Goal: Task Accomplishment & Management: Use online tool/utility

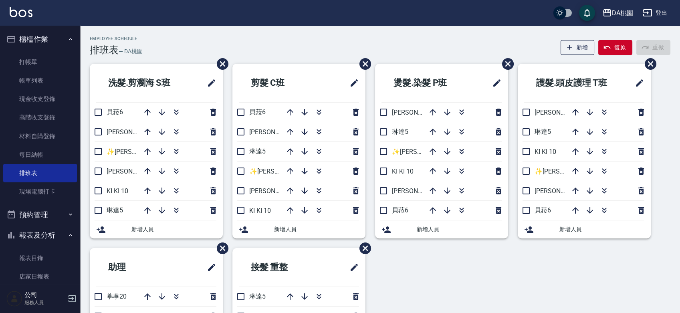
scroll to position [133, 0]
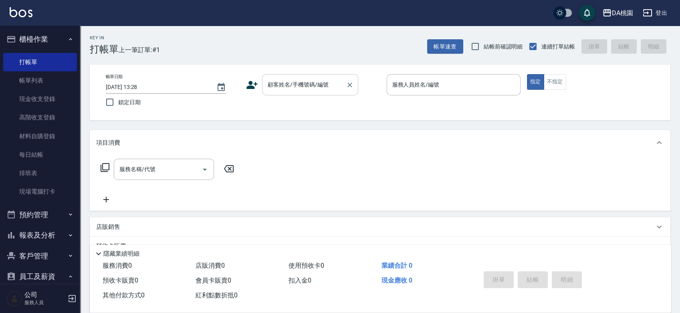
click at [288, 81] on input "顧客姓名/手機號碼/編號" at bounding box center [304, 85] width 77 height 14
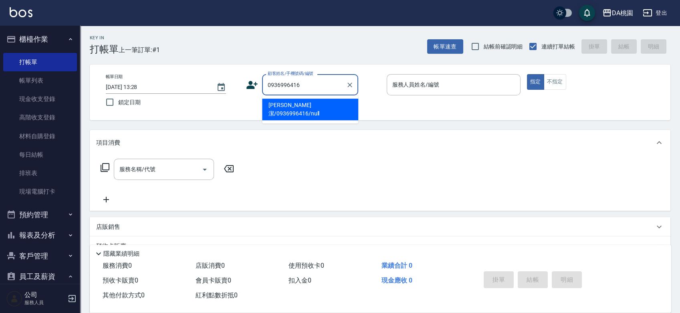
type input "林錐潔/0936996416/null"
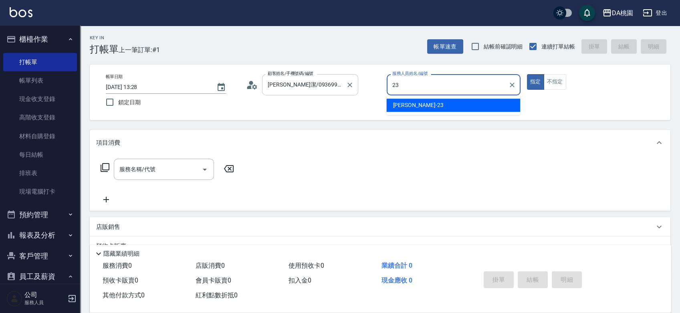
type input "亞瑟 -23"
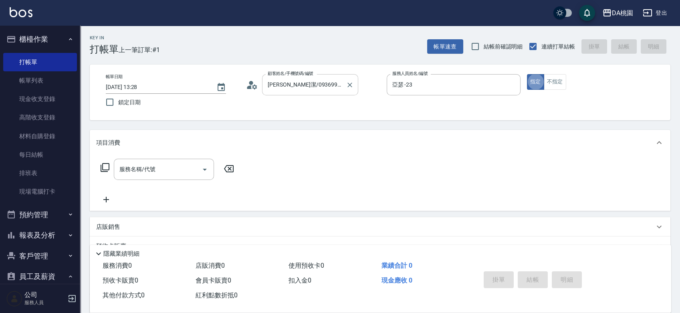
type button "true"
type input "400"
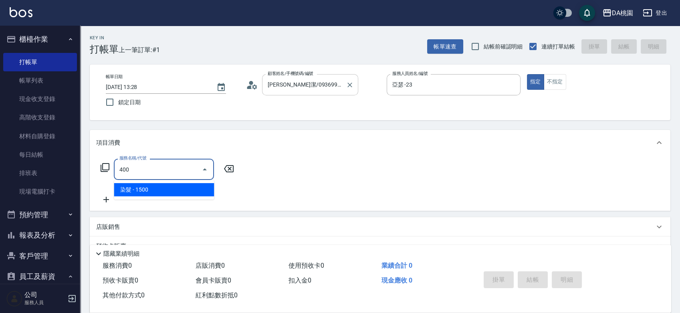
type input "150"
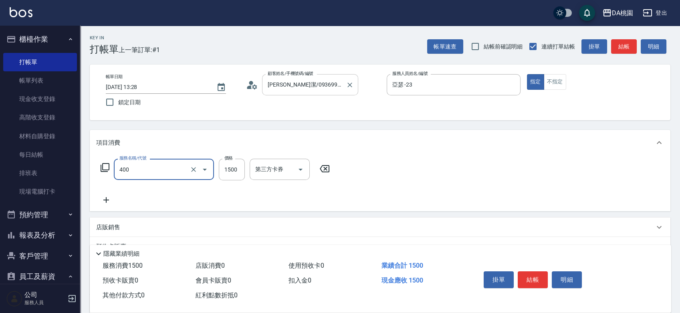
type input "染髮(400)"
type input "1"
type input "0"
type input "100"
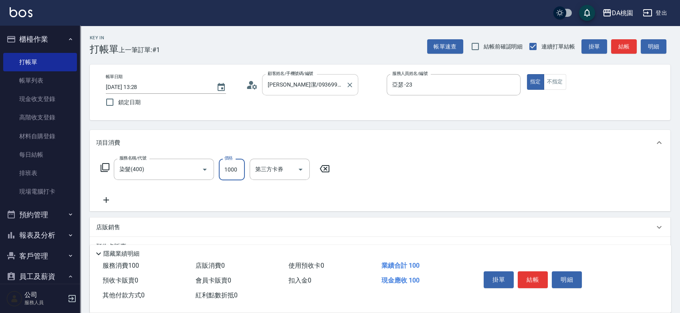
type input "1000"
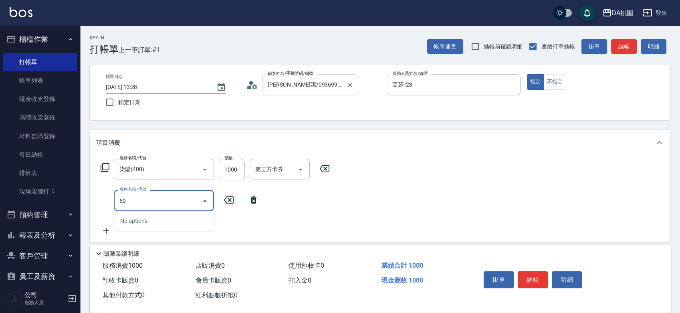
type input "608"
type input "220"
type input "鱗脂質護髮(608)"
click at [532, 275] on button "結帳" at bounding box center [533, 279] width 30 height 17
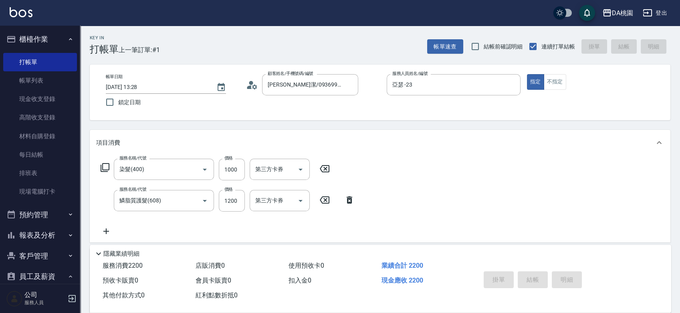
type input "2025/09/12 15:35"
type input "0"
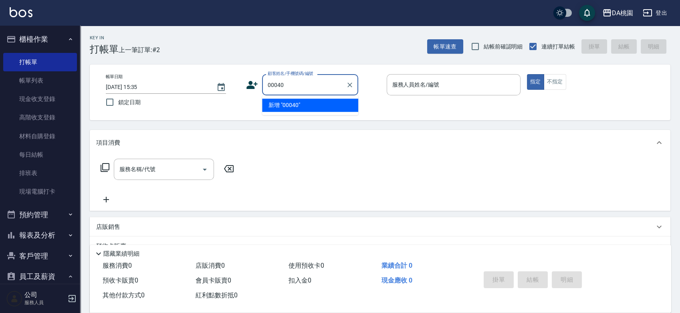
type input "00040"
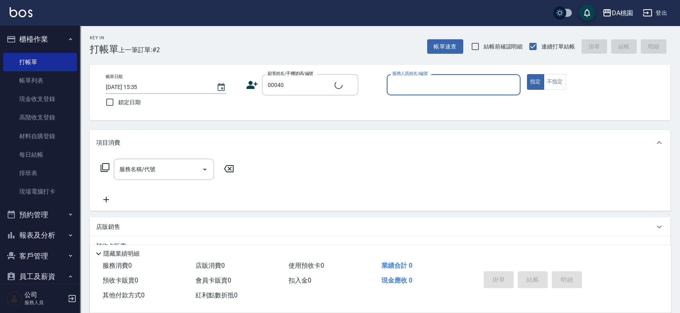
type input "8"
type input "公司/公司00040/00040"
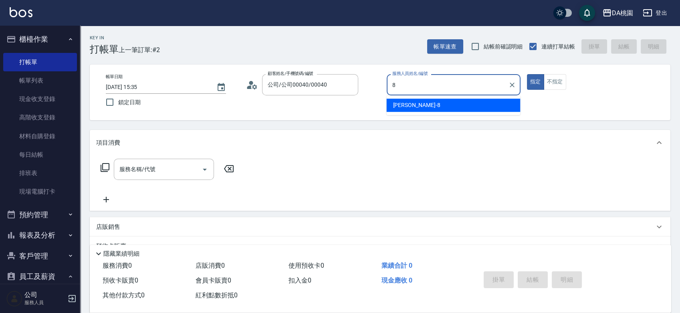
type input "桑妮-8"
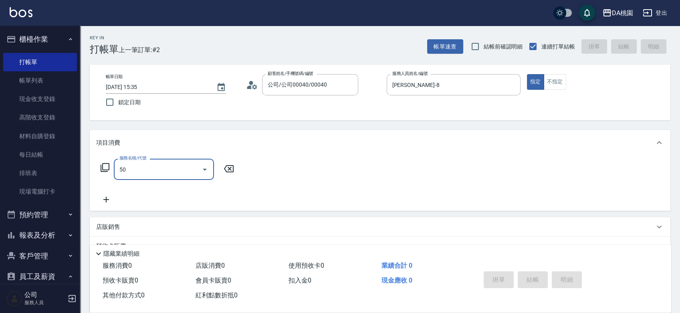
type input "501"
type input "20"
type input "洗髮(互助)(501)"
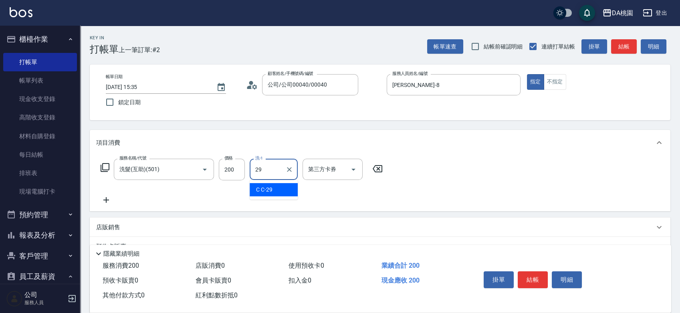
type input "C C-29"
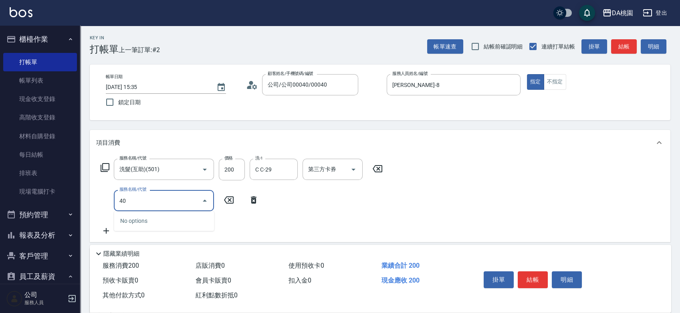
type input "400"
type input "170"
type input "染髮(400)"
type input "1"
type input "20"
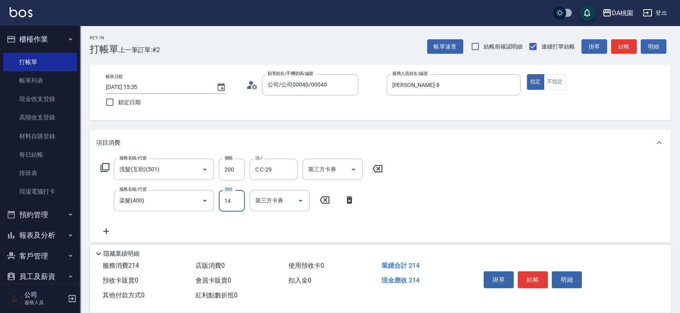
type input "143"
type input "30"
type input "1430"
type input "160"
type input "1430"
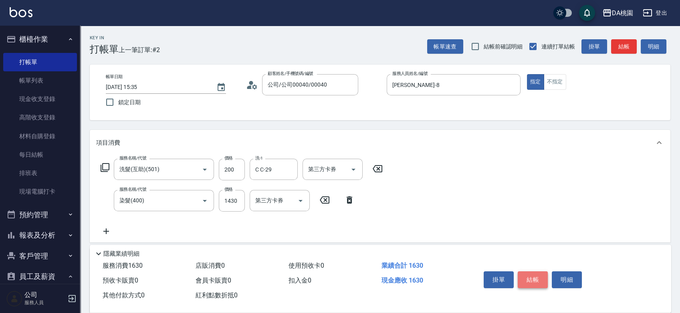
click at [531, 277] on button "結帳" at bounding box center [533, 279] width 30 height 17
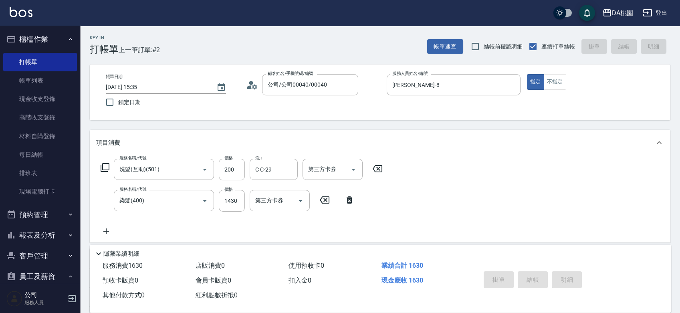
type input "0"
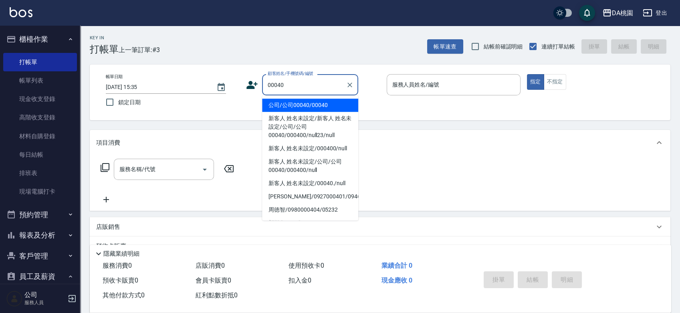
type input "公司/公司00040/00040"
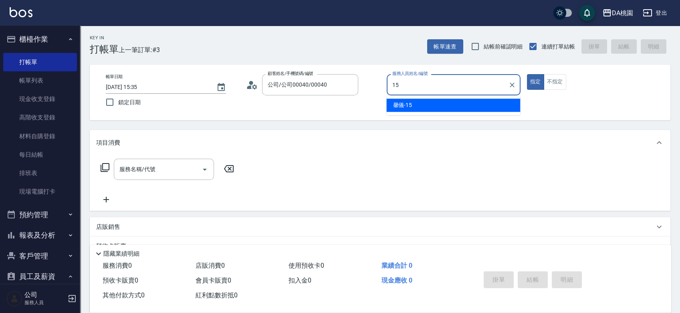
type input "馨儀-15"
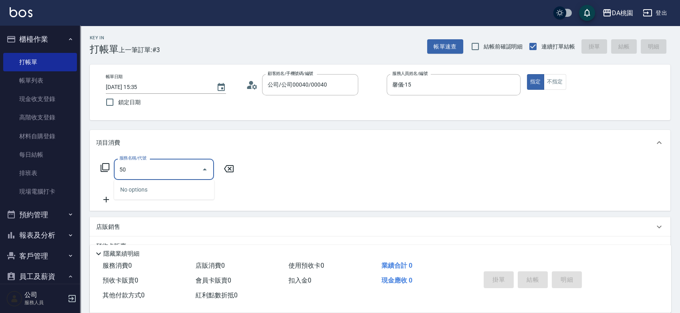
type input "501"
type input "20"
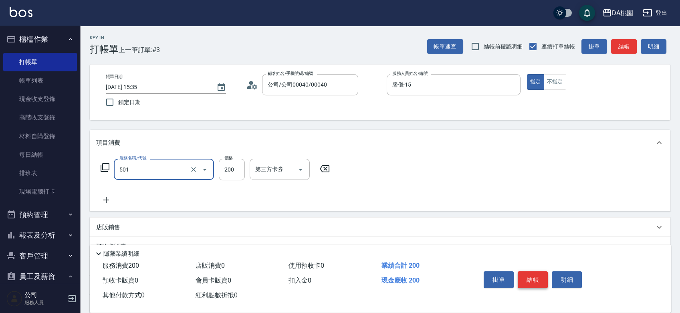
type input "洗髮(互助)(501)"
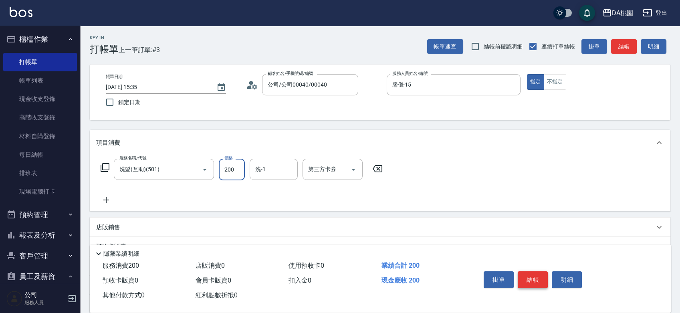
type input "0"
type input "30"
type input "300"
type input "可可-19"
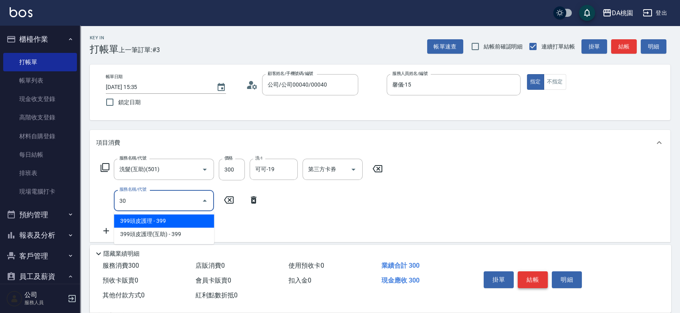
type input "303"
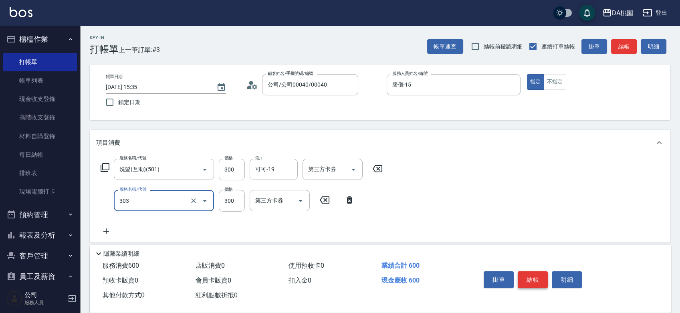
type input "60"
type input "A級剪髮(303)"
click at [531, 277] on button "結帳" at bounding box center [533, 279] width 30 height 17
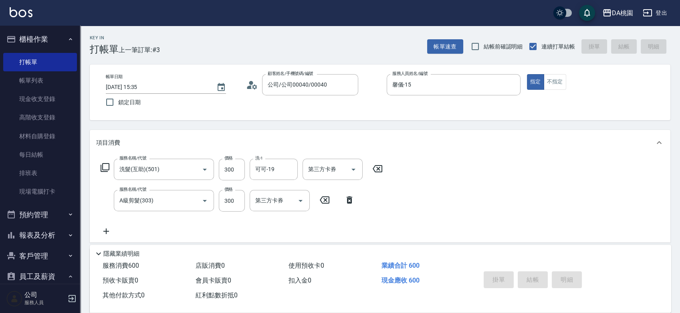
type input "2025/09/12 15:36"
type input "0"
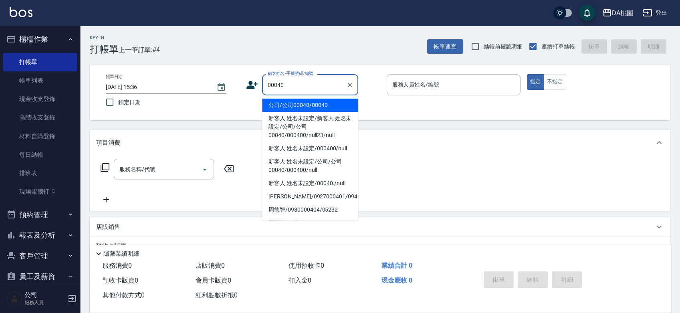
type input "公司/公司00040/00040"
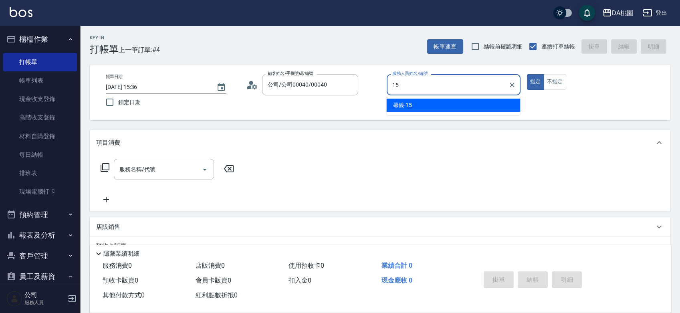
type input "馨儀-15"
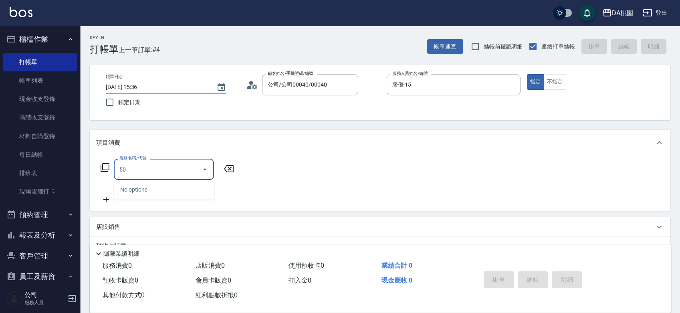
type input "501"
type input "20"
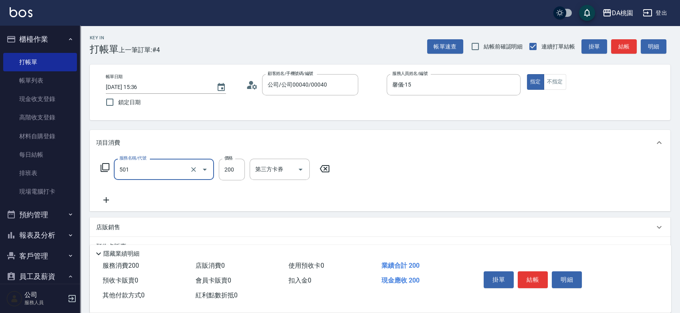
type input "洗髮(互助)(501)"
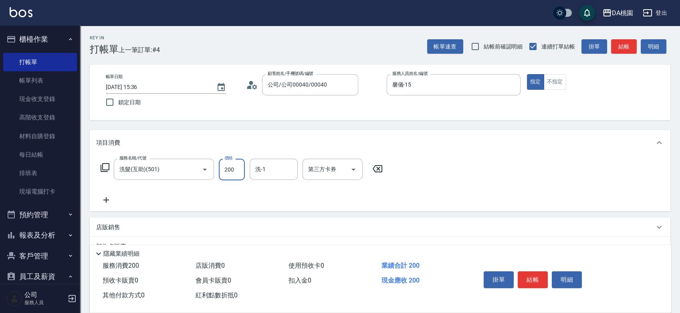
type input "0"
type input "300"
type input "30"
type input "300"
type input "可可-19"
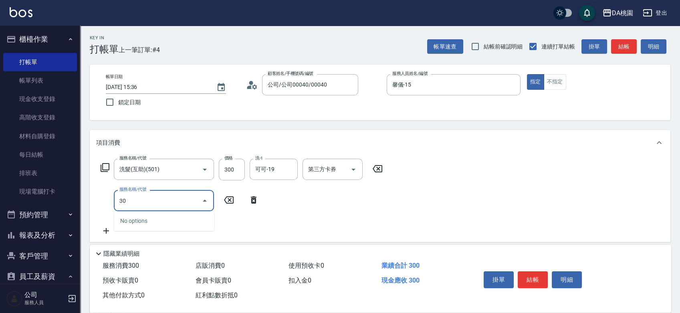
type input "303"
type input "60"
type input "A級剪髮(303)"
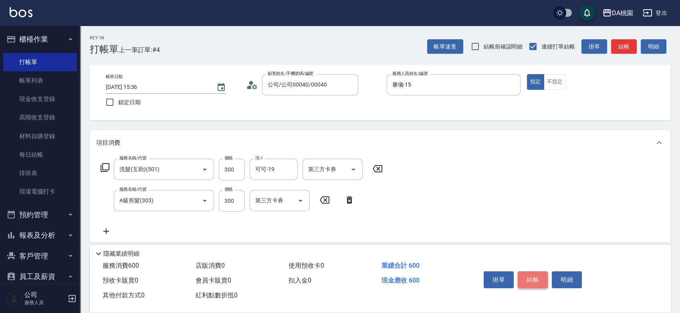
click at [530, 280] on button "結帳" at bounding box center [533, 279] width 30 height 17
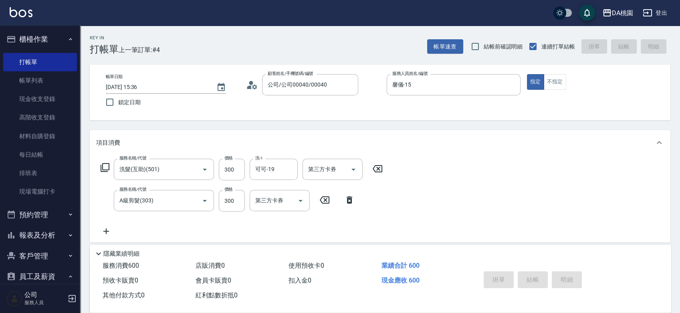
type input "0"
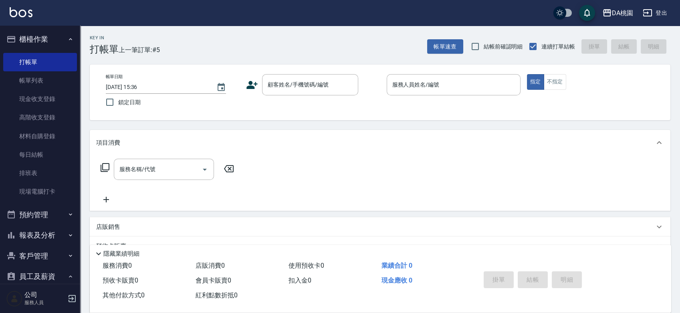
click at [371, 123] on div "Key In 打帳單 上一筆訂單:#5 帳單速查 結帳前確認明細 連續打單結帳 掛單 結帳 明細 帳單日期 2025/09/12 15:36 鎖定日期 顧客姓…" at bounding box center [380, 227] width 600 height 402
click at [369, 105] on div "帳單日期 2025/09/12 15:36 鎖定日期 顧客姓名/手機號碼/編號 顧客姓名/手機號碼/編號 服務人員姓名/編號 服務人員姓名/編號 指定 不指定" at bounding box center [379, 92] width 561 height 36
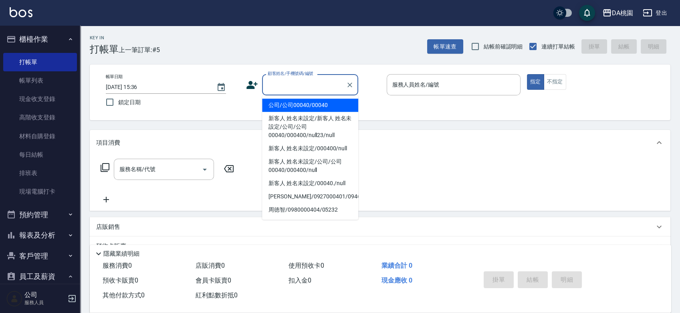
click at [299, 85] on input "顧客姓名/手機號碼/編號" at bounding box center [304, 85] width 77 height 14
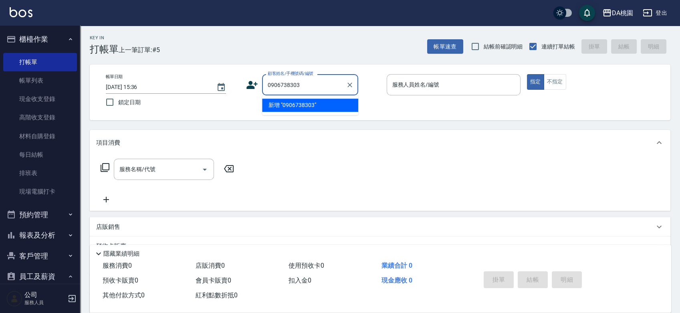
type input "0906738303"
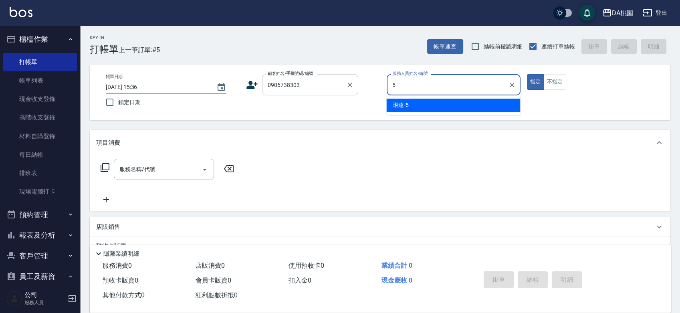
type input "琳達-5"
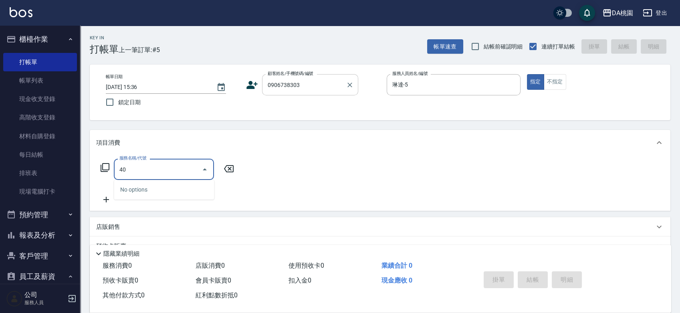
type input "400"
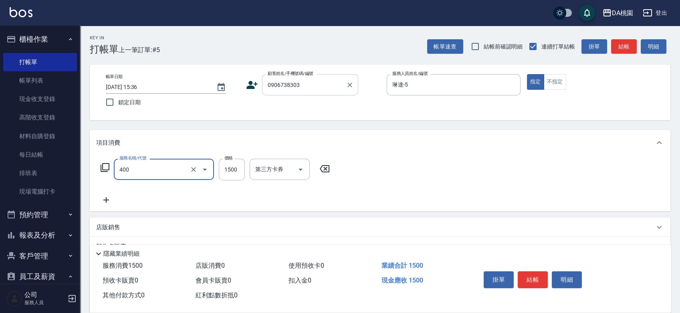
type input "150"
type input "染髮(400)"
type input "0"
type input "198"
type input "190"
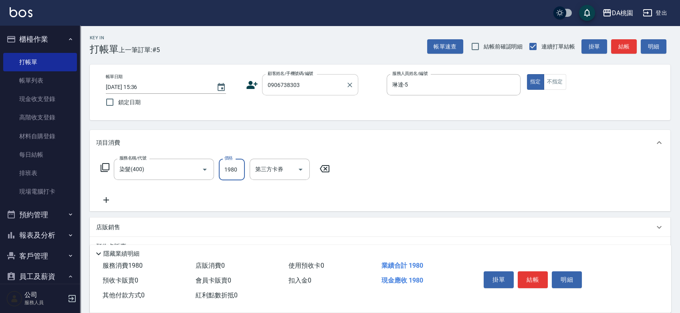
type input "1980"
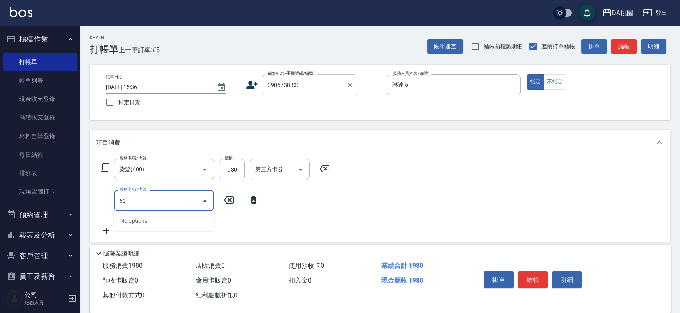
type input "608"
type input "310"
type input "鱗脂質護髮(608)"
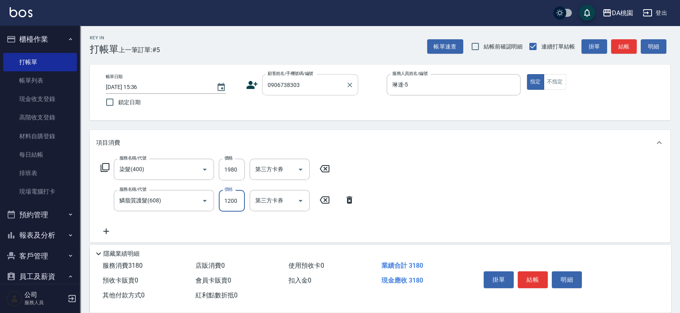
type input "1"
type input "190"
type input "150"
type input "210"
type input "1500"
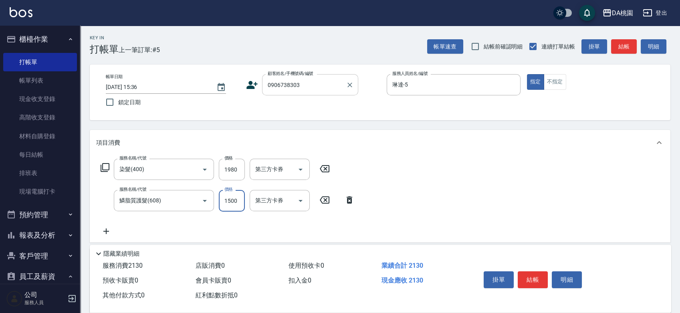
type input "340"
type input "1500"
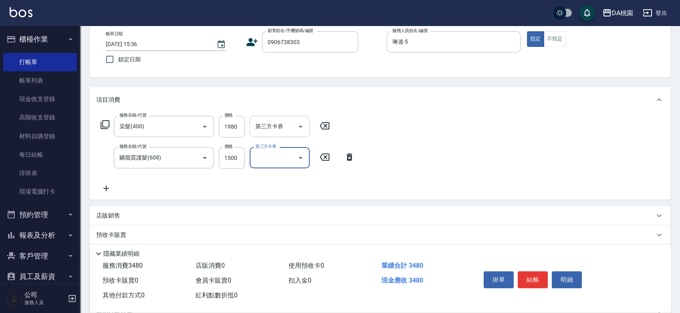
scroll to position [89, 0]
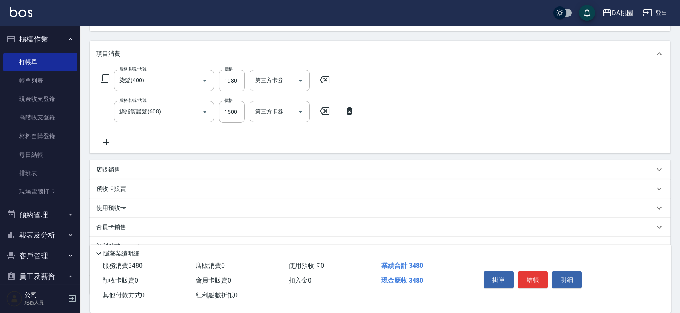
click at [274, 169] on div "店販銷售" at bounding box center [375, 170] width 558 height 8
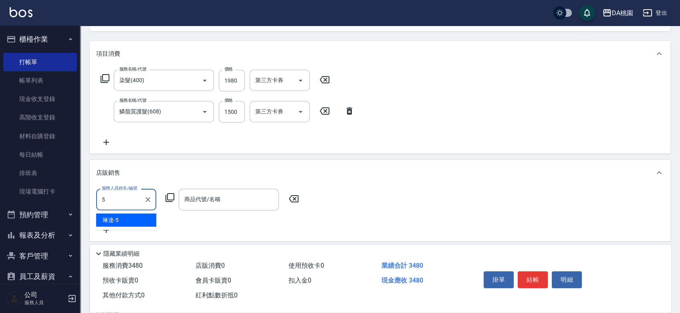
type input "琳達-5"
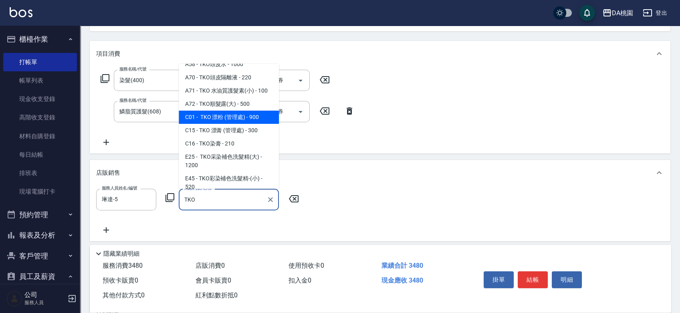
scroll to position [44, 0]
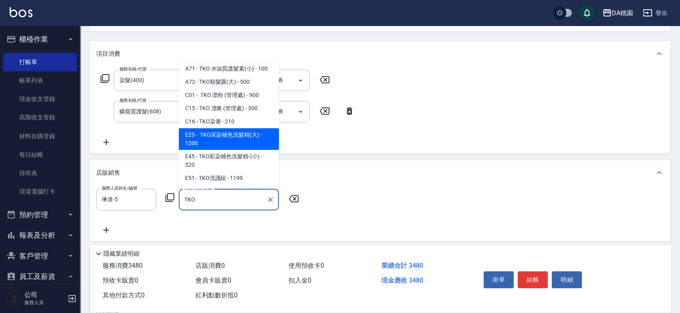
click at [245, 150] on span "E25 - TKO采染補色洗髮精(大) - 1200" at bounding box center [229, 139] width 100 height 22
type input "TKO采染補色洗髮精(大)"
type input "460"
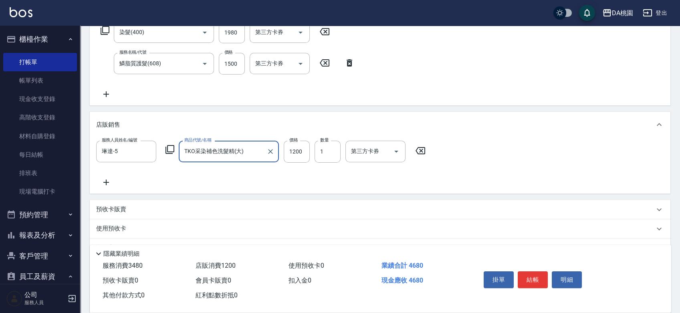
scroll to position [215, 0]
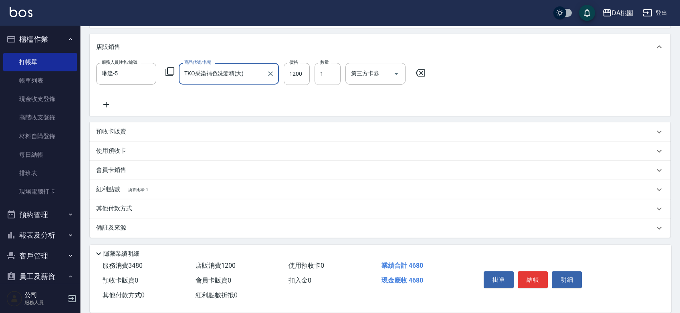
type input "TKO采染補色洗髮精(大)"
click at [153, 209] on div "其他付款方式" at bounding box center [375, 208] width 558 height 9
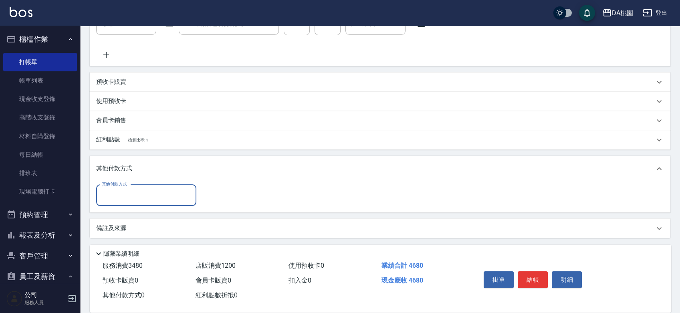
scroll to position [265, 0]
click at [155, 195] on input "其他付款方式" at bounding box center [146, 195] width 93 height 14
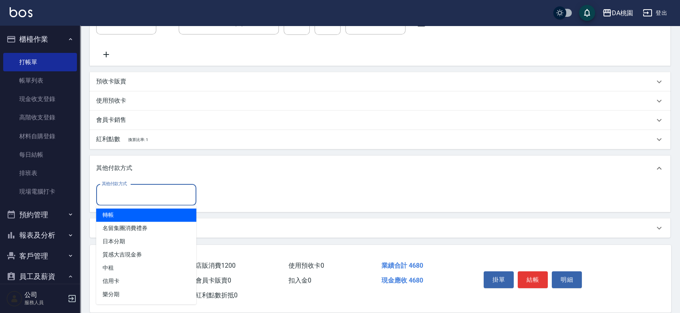
click at [133, 213] on span "轉帳" at bounding box center [146, 214] width 100 height 13
type input "轉帳"
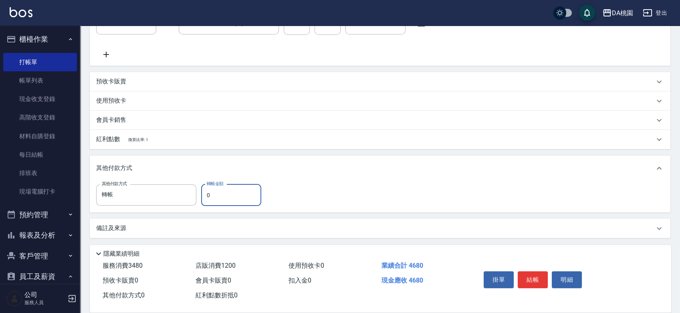
click at [202, 196] on input "0" at bounding box center [231, 195] width 60 height 22
type input "460"
type input "420"
type input "4680"
type input "0"
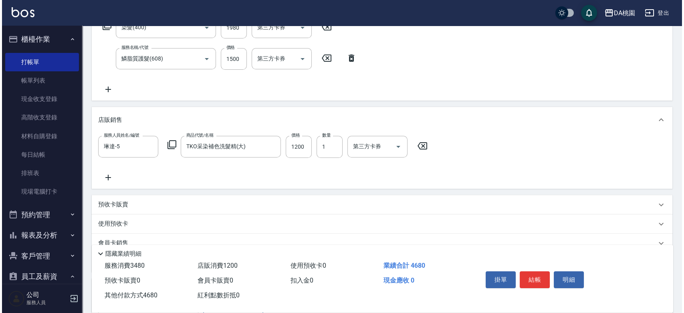
scroll to position [0, 0]
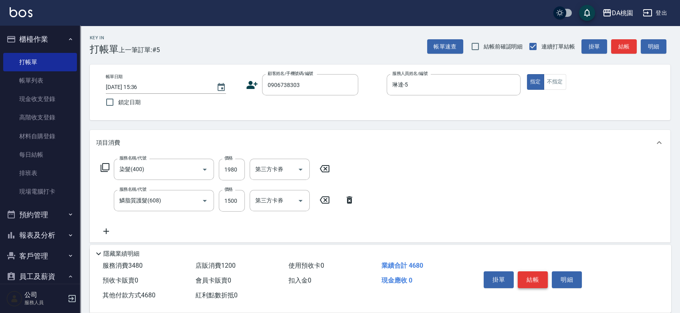
type input "4680"
click at [531, 273] on button "結帳" at bounding box center [533, 279] width 30 height 17
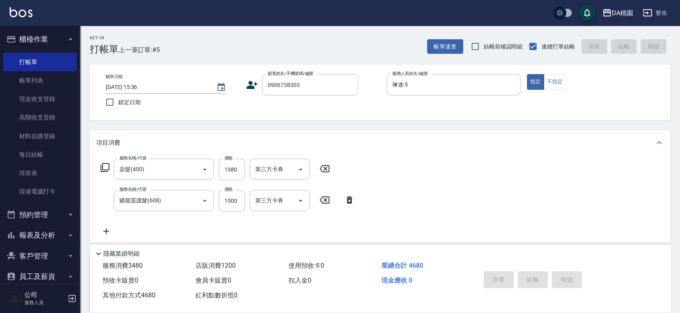
type input "2025/09/12 15:42"
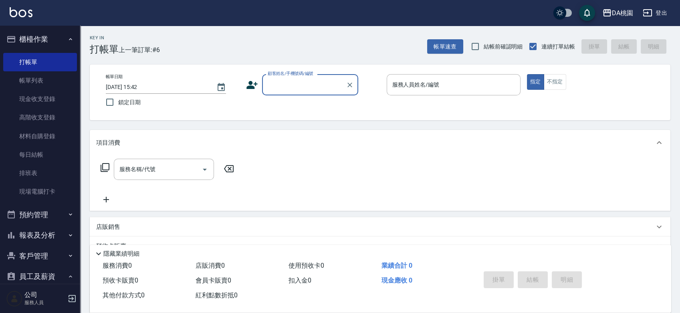
click at [375, 113] on div "帳單日期 2025/09/12 15:42 鎖定日期 顧客姓名/手機號碼/編號 顧客姓名/手機號碼/編號 服務人員姓名/編號 服務人員姓名/編號 指定 不指定" at bounding box center [380, 93] width 581 height 56
click at [293, 84] on input "顧客姓名/手機號碼/編號" at bounding box center [304, 85] width 77 height 14
type input "00040"
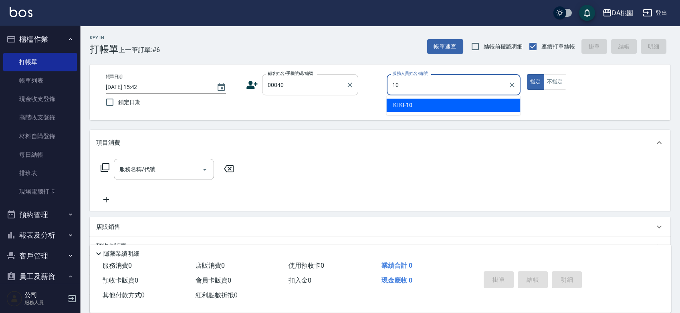
type input "KI KI -10"
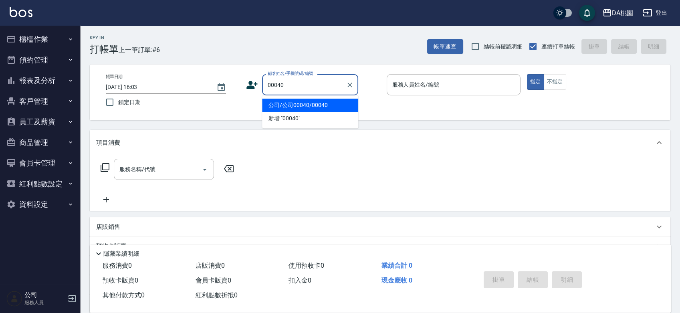
type input "公司/公司00040/00040"
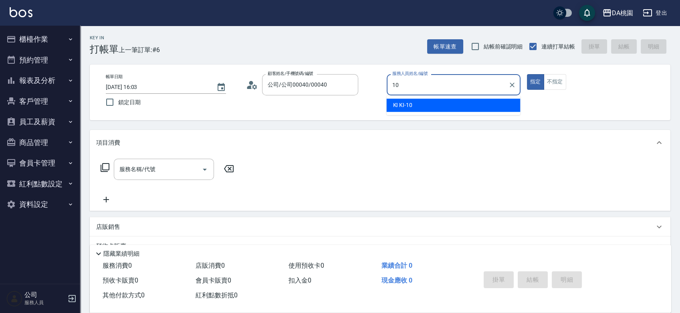
type input "KI KI -10"
type button "true"
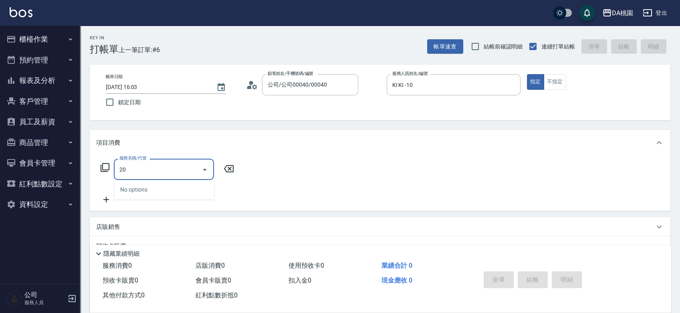
type input "200"
type input "150"
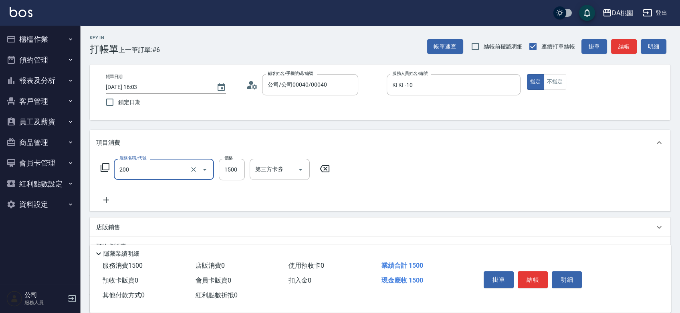
type input "離子燙(200)"
type input "4"
type input "0"
type input "450"
type input "40"
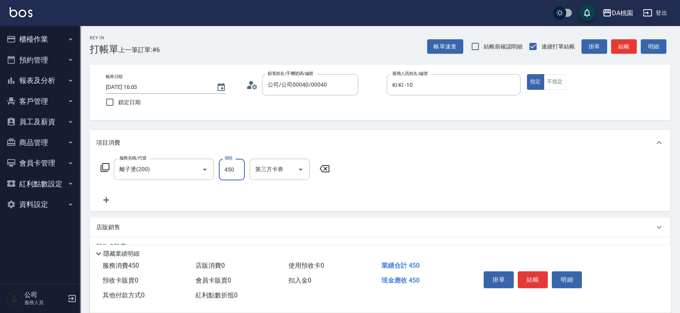
type input "4500"
type input "450"
type input "4500"
click at [532, 278] on button "結帳" at bounding box center [533, 279] width 30 height 17
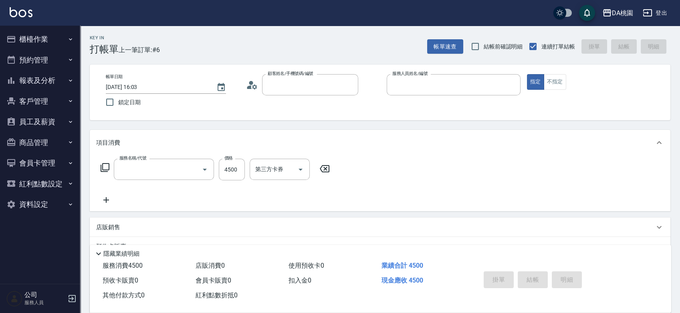
type input "0"
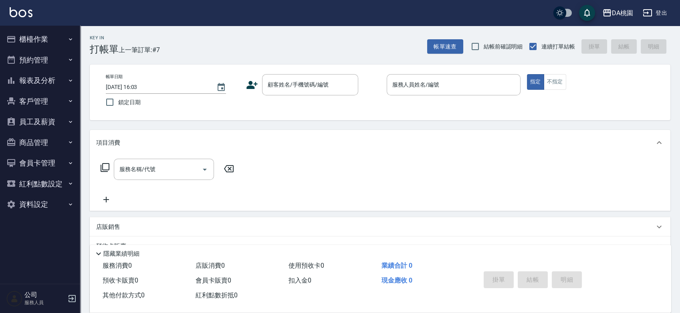
click at [367, 87] on div "顧客姓名/手機號碼/編號 顧客姓名/手機號碼/編號" at bounding box center [313, 84] width 134 height 21
click at [367, 88] on div "顧客姓名/手機號碼/編號 顧客姓名/手機號碼/編號" at bounding box center [313, 84] width 134 height 21
click at [369, 106] on div "帳單日期 2025/09/12 16:03 鎖定日期 顧客姓名/手機號碼/編號 顧客姓名/手機號碼/編號 服務人員姓名/編號 服務人員姓名/編號 指定 不指定" at bounding box center [379, 92] width 561 height 36
click at [368, 125] on div "Key In 打帳單 上一筆訂單:#7 帳單速查 結帳前確認明細 連續打單結帳 掛單 結帳 明細 帳單日期 2025/09/12 16:03 鎖定日期 顧客姓…" at bounding box center [380, 227] width 600 height 402
click at [297, 90] on input "顧客姓名/手機號碼/編號" at bounding box center [304, 85] width 77 height 14
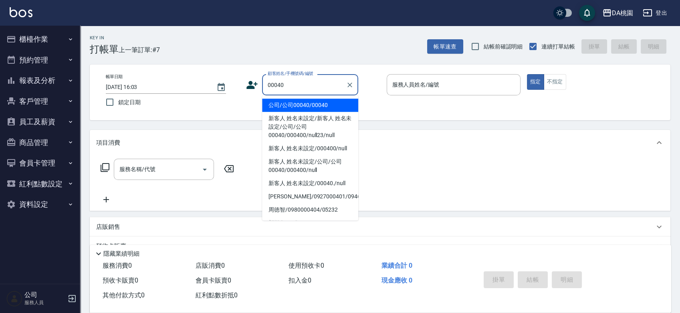
type input "公司/公司00040/00040"
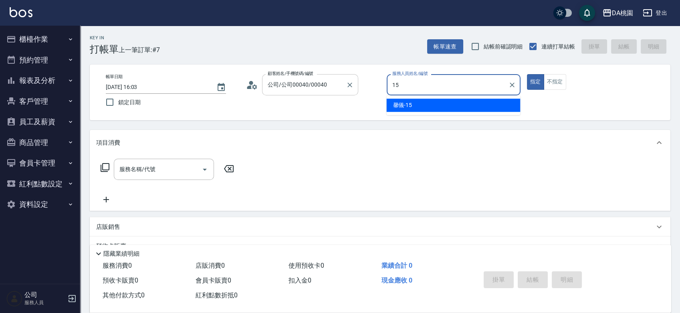
type input "馨儀-15"
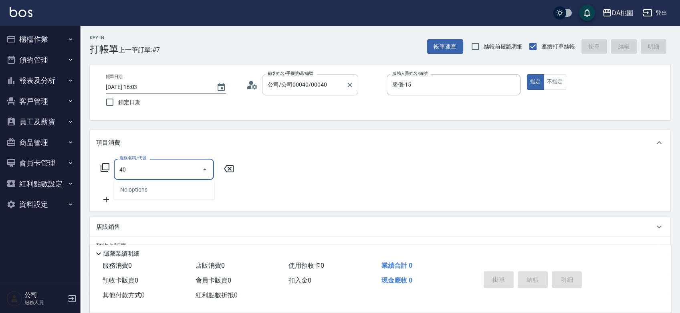
type input "400"
type input "150"
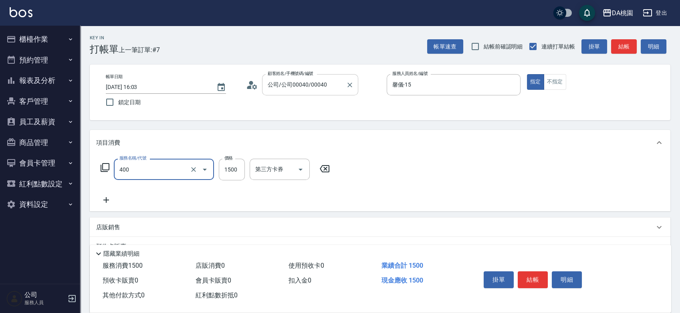
type input "染髮(400)"
type input "4"
type input "0"
type input "400"
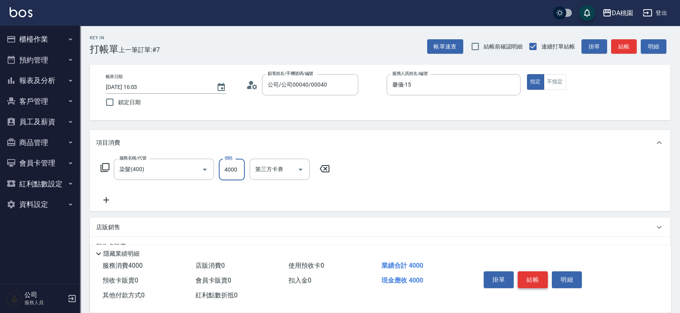
type input "4000"
click at [538, 278] on button "結帳" at bounding box center [533, 279] width 30 height 17
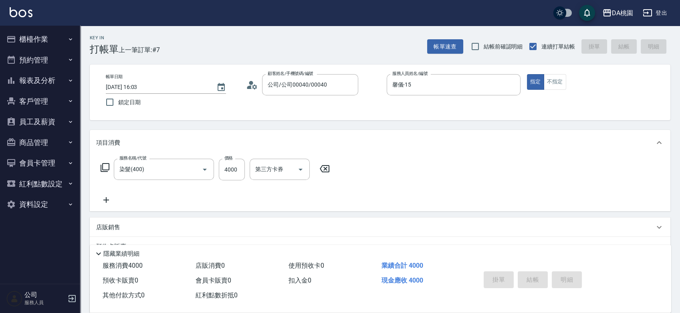
type input "2025/09/12 16:32"
type input "0"
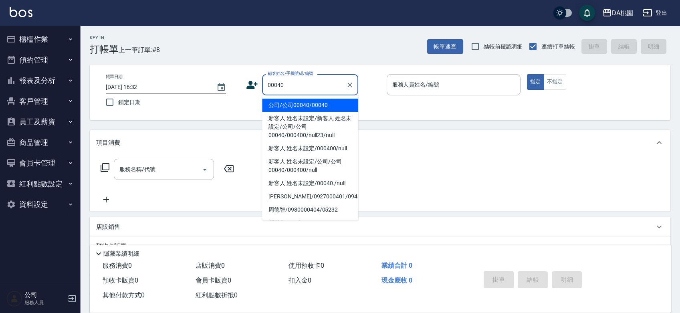
type input "公司/公司00040/00040"
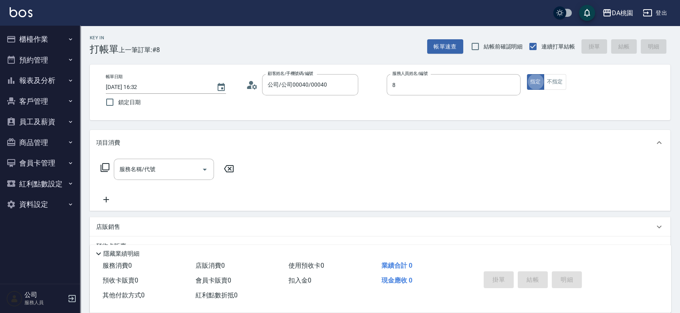
type input "桑妮-8"
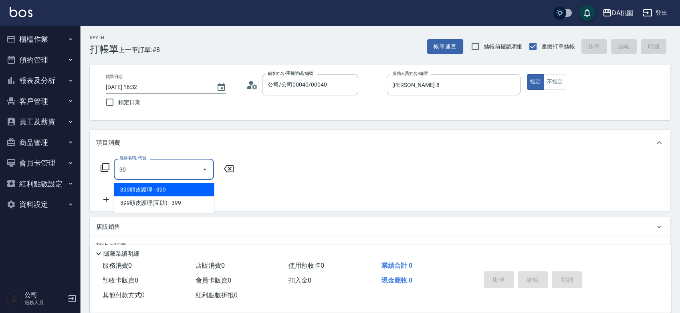
type input "303"
type input "30"
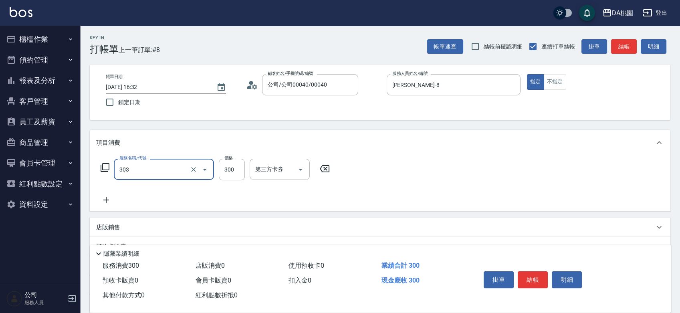
type input "A級剪髮(303)"
type input "0"
type input "350"
type input "30"
type input "350"
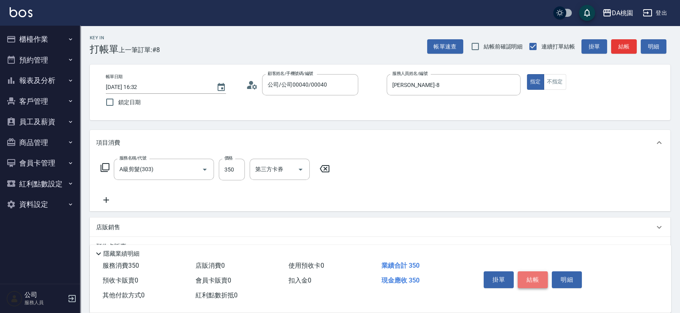
click at [531, 275] on button "結帳" at bounding box center [533, 279] width 30 height 17
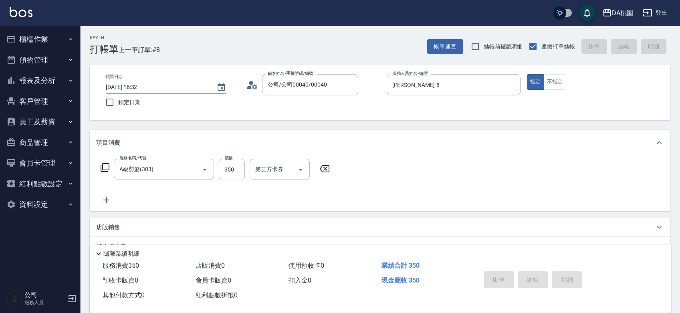
type input "2025/09/12 16:33"
type input "0"
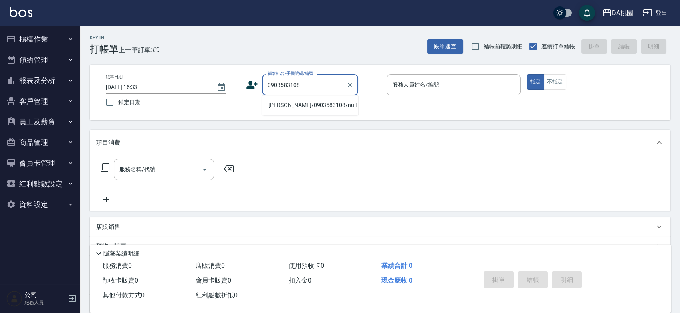
type input "廖紘緯/0903583108/null"
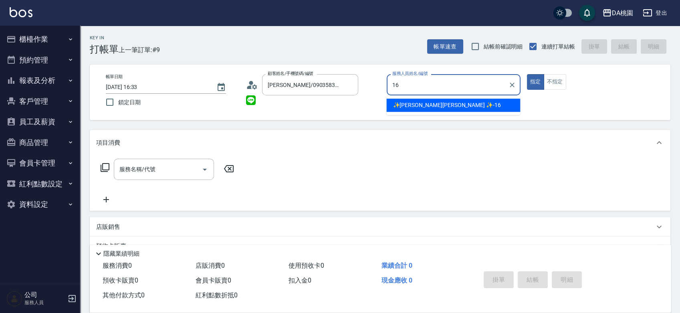
type input "✨GARY蓋瑞 ✨-16"
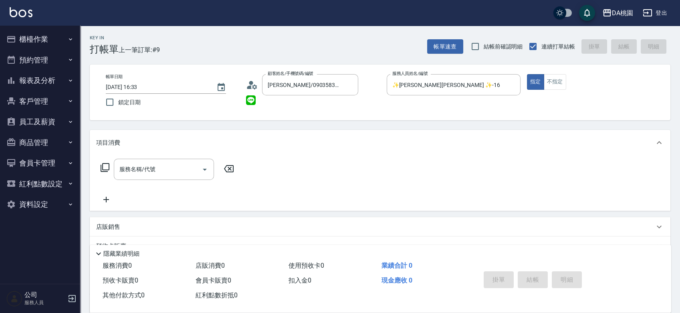
click at [106, 164] on icon at bounding box center [105, 168] width 10 height 10
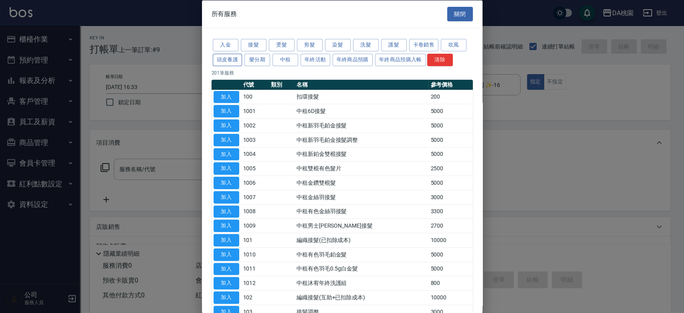
click at [231, 55] on button "頭皮養護" at bounding box center [228, 59] width 30 height 12
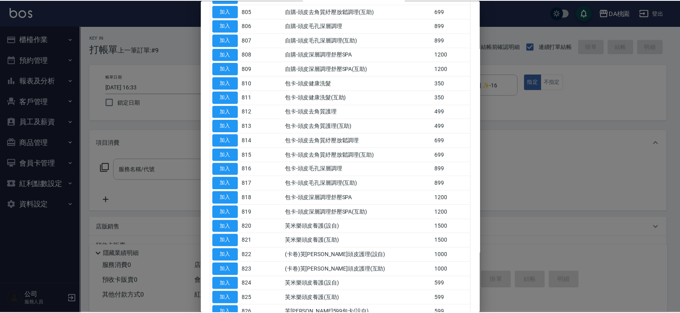
scroll to position [178, 0]
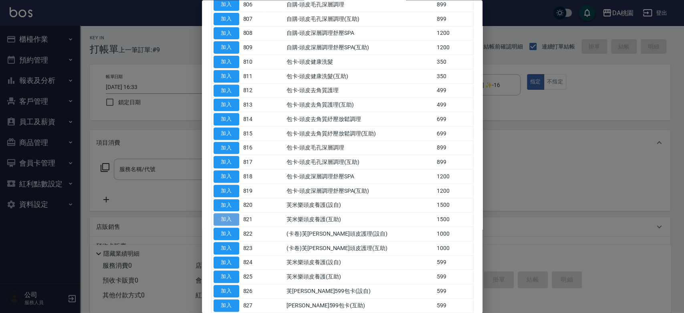
click at [229, 221] on button "加入" at bounding box center [227, 220] width 26 height 12
type input "芙米樂頭皮養護(互助)(821)"
type input "150"
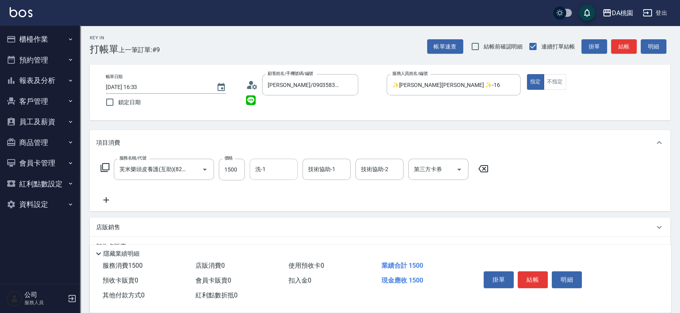
click at [261, 169] on input "洗-1" at bounding box center [273, 169] width 41 height 14
type input "可可-19"
click at [530, 276] on button "結帳" at bounding box center [533, 279] width 30 height 17
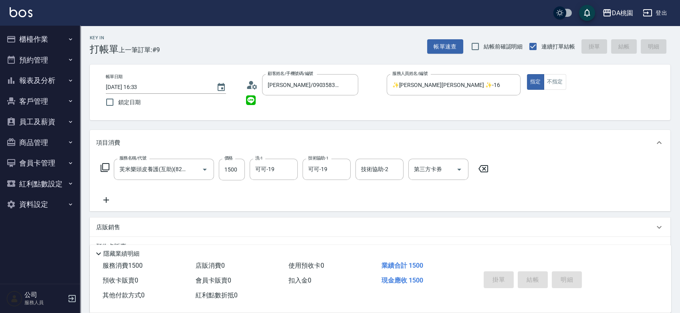
type input "2025/09/12 16:40"
type input "0"
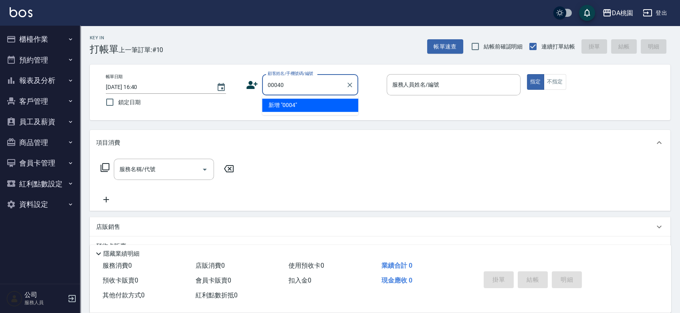
type input "00040"
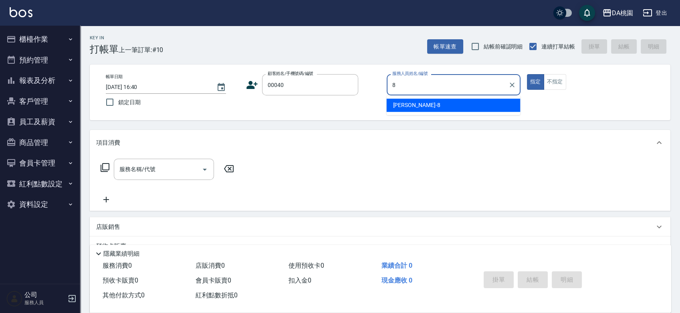
type input "桑妮-8"
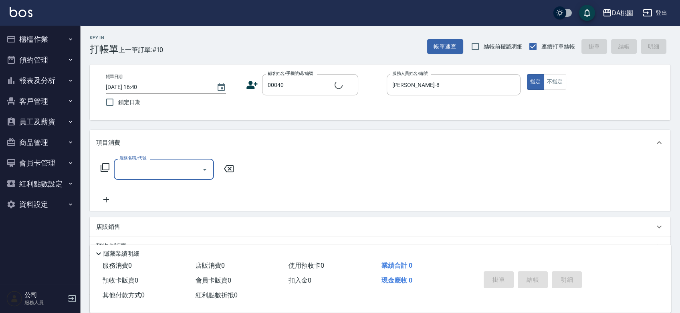
type input "公司/公司00040/00040"
type input "401"
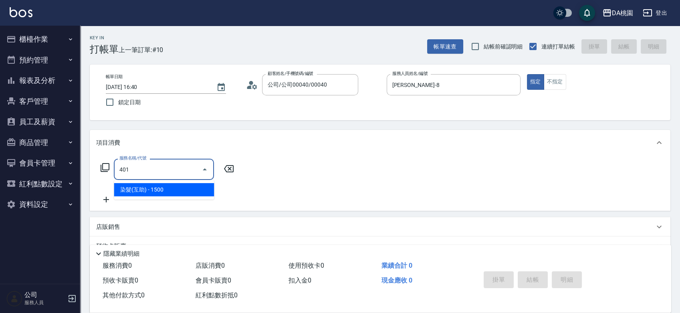
type input "150"
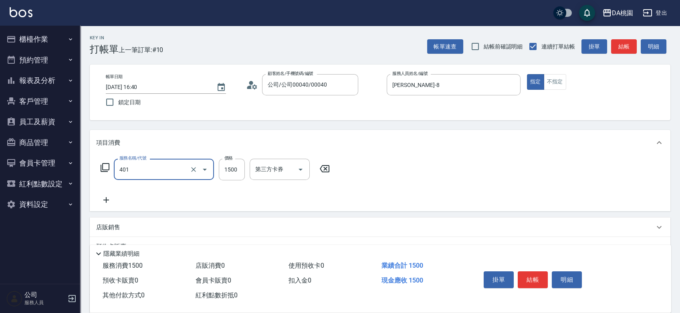
type input "染髮(互助)(401)"
type input "2"
type input "0"
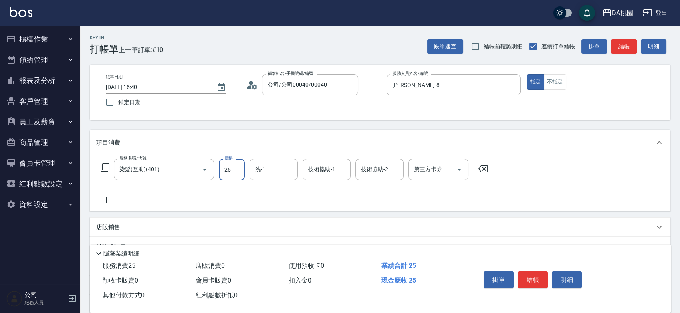
type input "258"
type input "20"
type input "2580"
type input "250"
type input "2580"
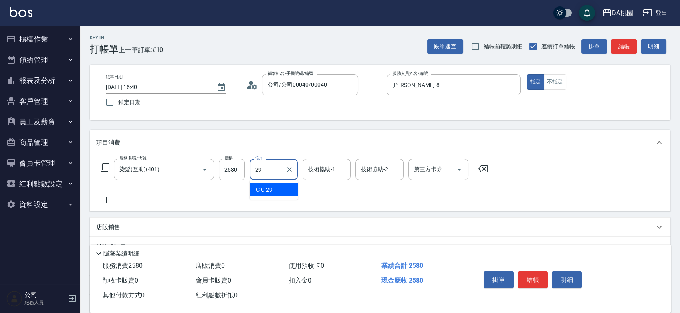
type input "C C-29"
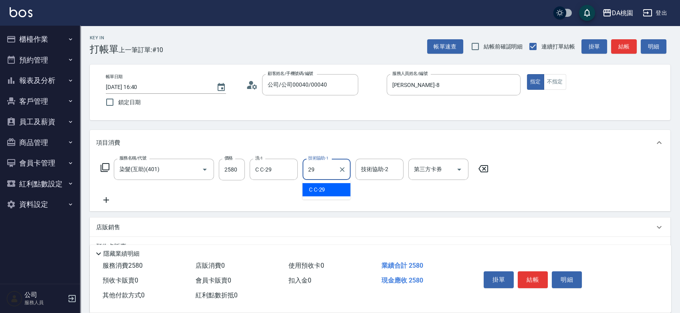
type input "C C-29"
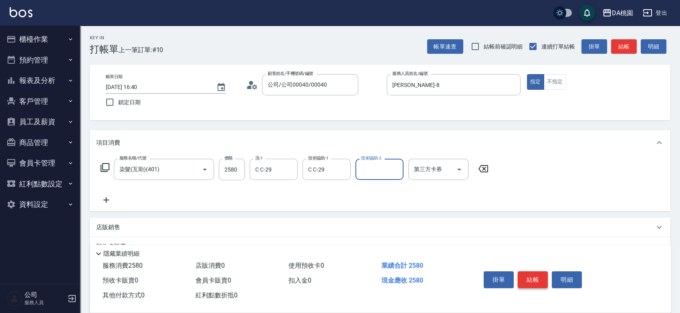
click at [539, 280] on button "結帳" at bounding box center [533, 279] width 30 height 17
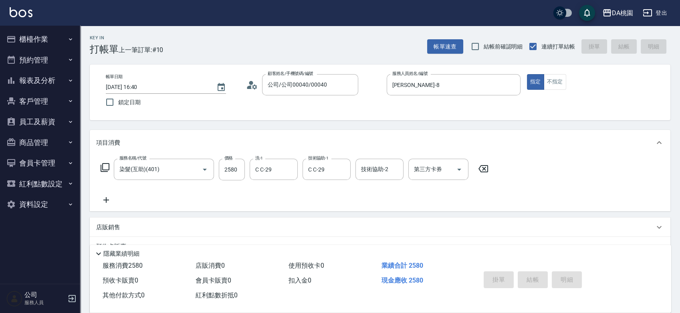
type input "2025/09/12 16:50"
type input "0"
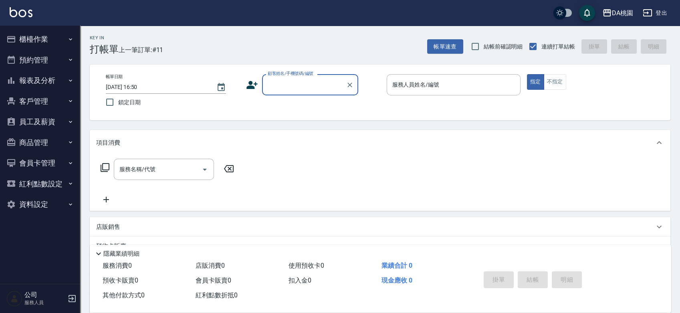
click at [32, 42] on button "櫃檯作業" at bounding box center [40, 39] width 74 height 21
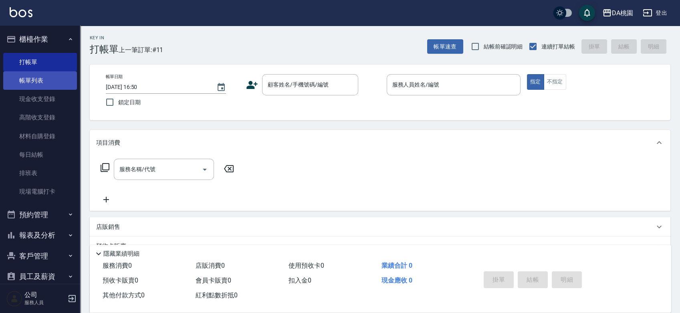
click at [31, 80] on link "帳單列表" at bounding box center [40, 80] width 74 height 18
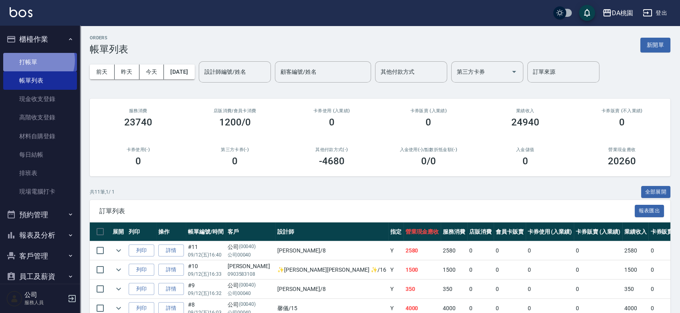
click at [37, 60] on link "打帳單" at bounding box center [40, 62] width 74 height 18
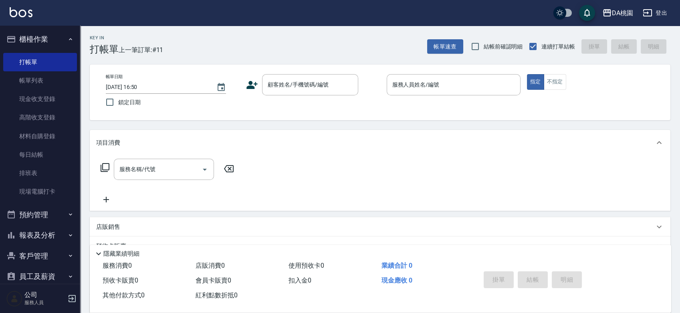
click at [380, 124] on div "Key In 打帳單 上一筆訂單:#11 帳單速查 結帳前確認明細 連續打單結帳 掛單 結帳 明細 帳單日期 2025/09/12 16:50 鎖定日期 顧客…" at bounding box center [380, 227] width 600 height 402
click at [34, 82] on link "帳單列表" at bounding box center [40, 80] width 74 height 18
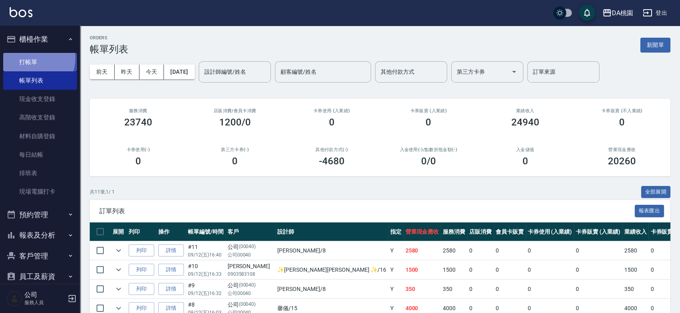
click at [32, 58] on link "打帳單" at bounding box center [40, 62] width 74 height 18
